Goal: Information Seeking & Learning: Learn about a topic

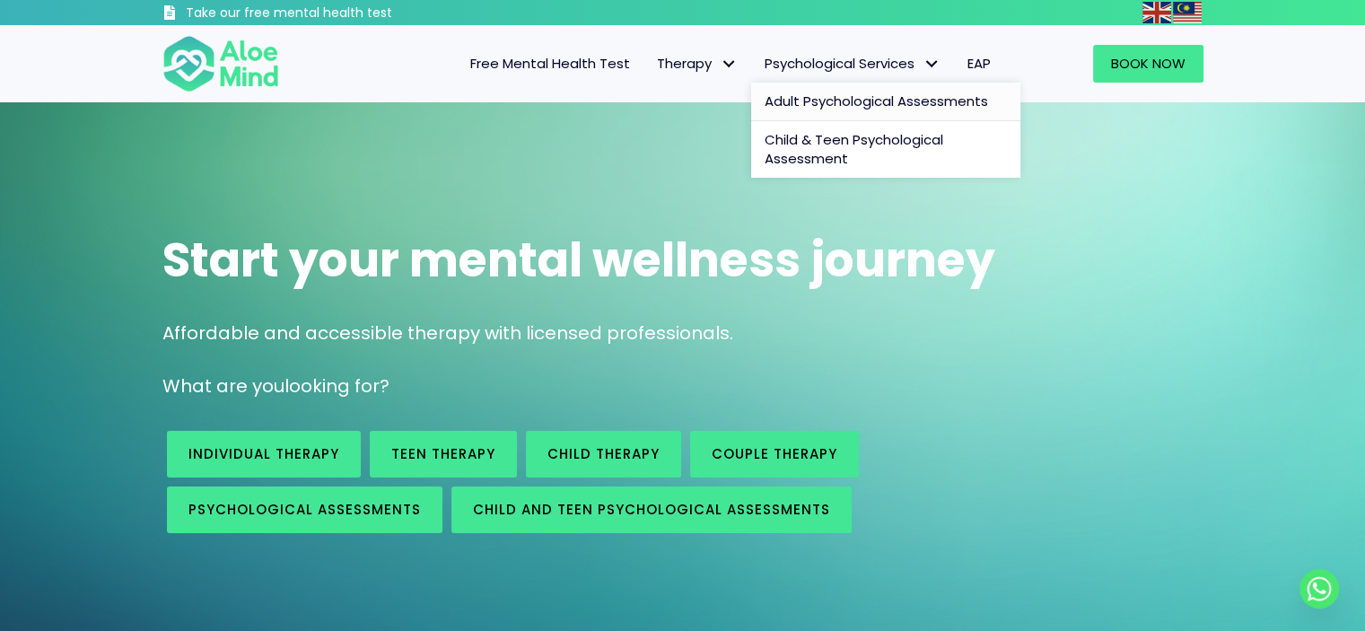
click at [889, 100] on span "Adult Psychological Assessments" at bounding box center [876, 101] width 223 height 19
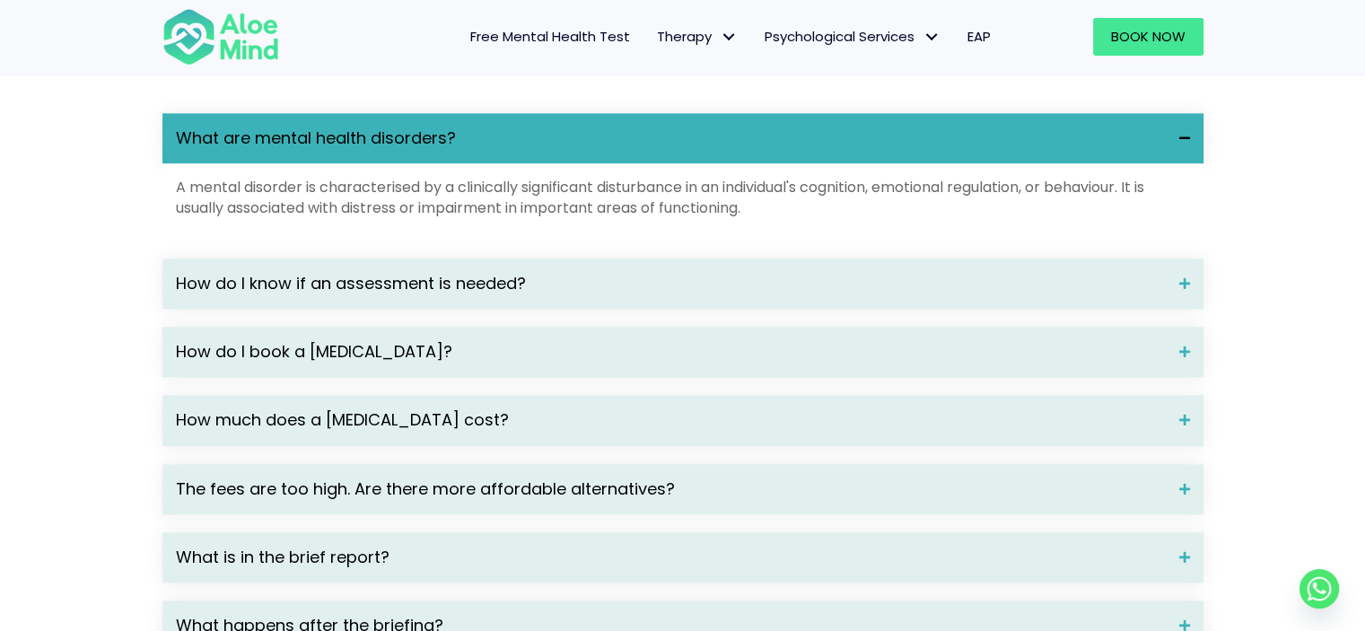
scroll to position [2358, 0]
